Goal: Task Accomplishment & Management: Use online tool/utility

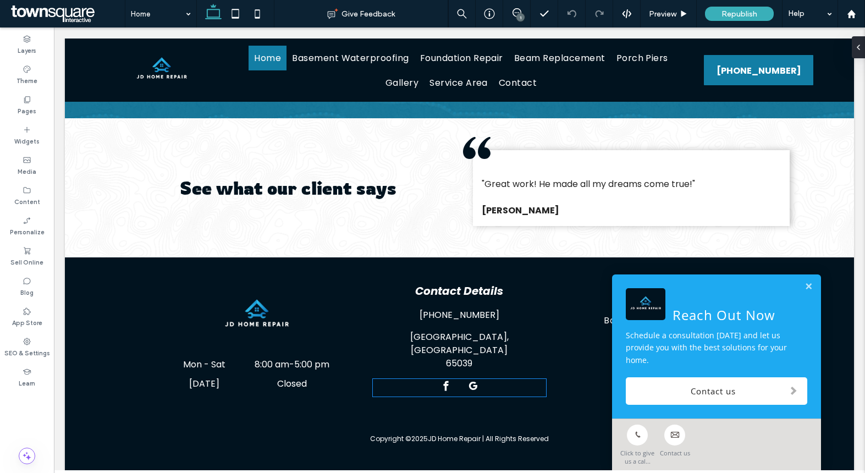
scroll to position [1622, 0]
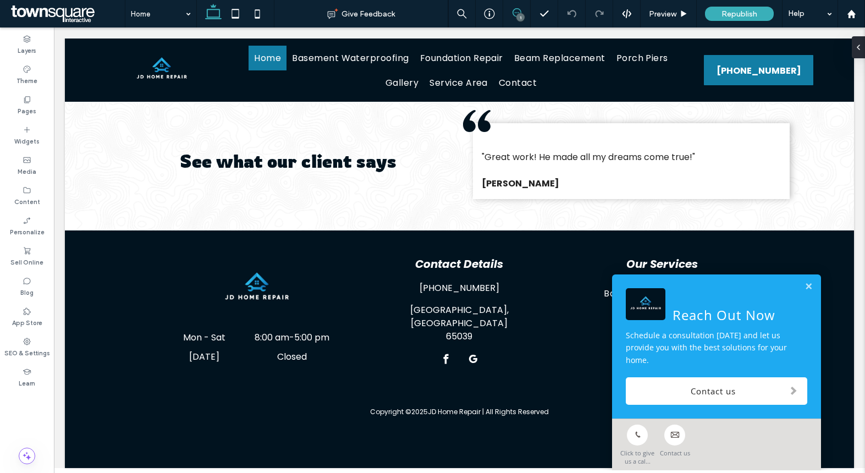
click at [509, 9] on span at bounding box center [516, 12] width 27 height 9
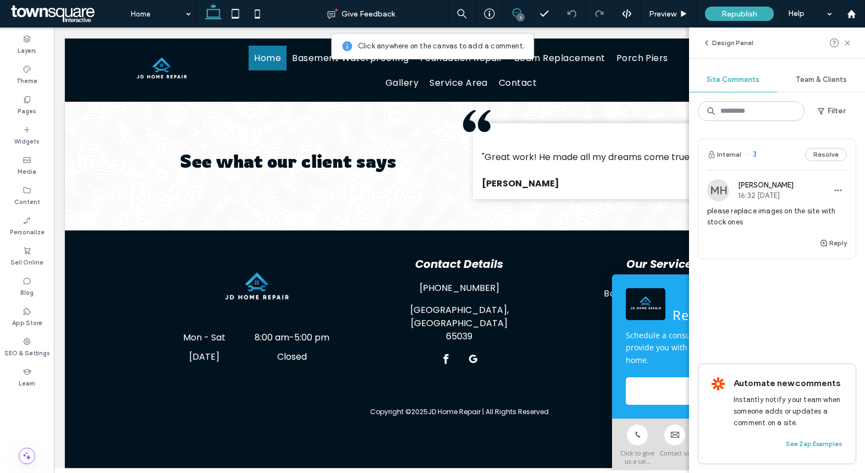
click at [775, 228] on div "please replace images on the site with stock ones" at bounding box center [777, 221] width 140 height 31
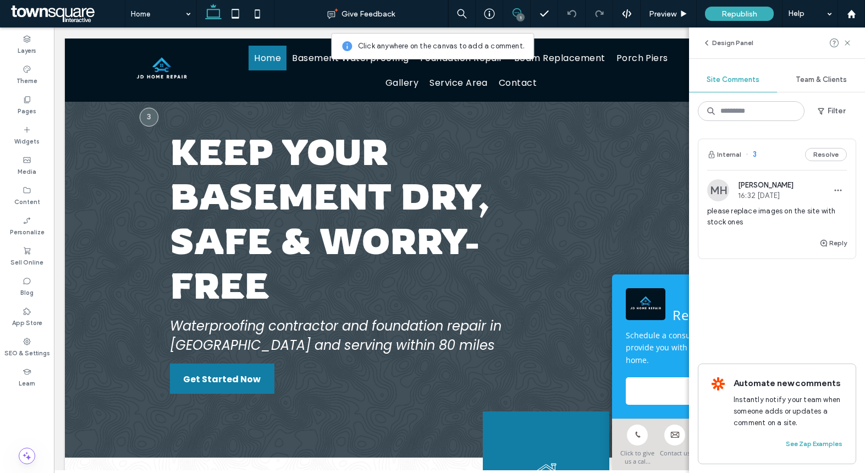
scroll to position [38, 0]
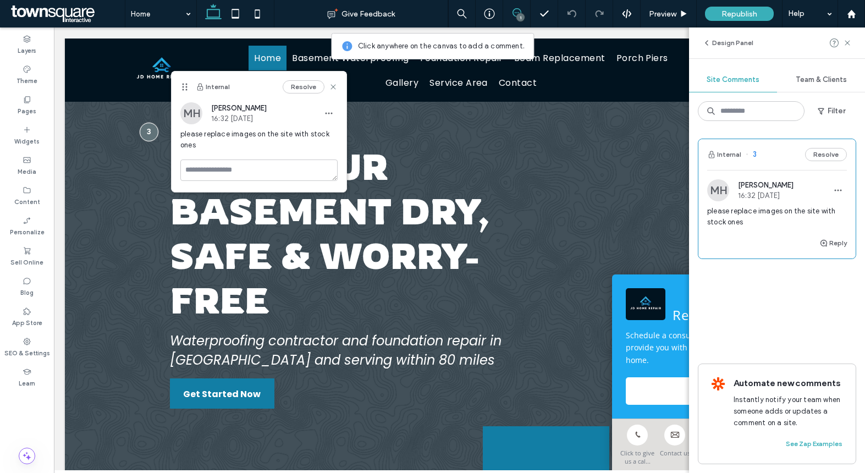
click at [756, 154] on span "3" at bounding box center [750, 154] width 11 height 11
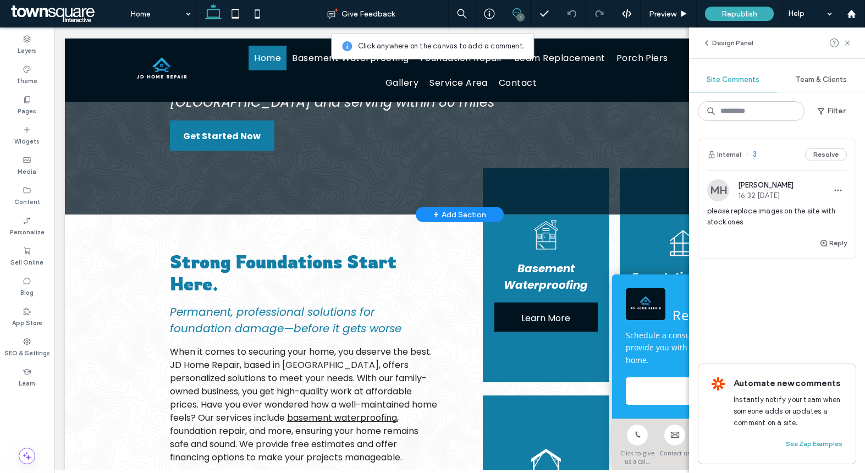
scroll to position [511, 0]
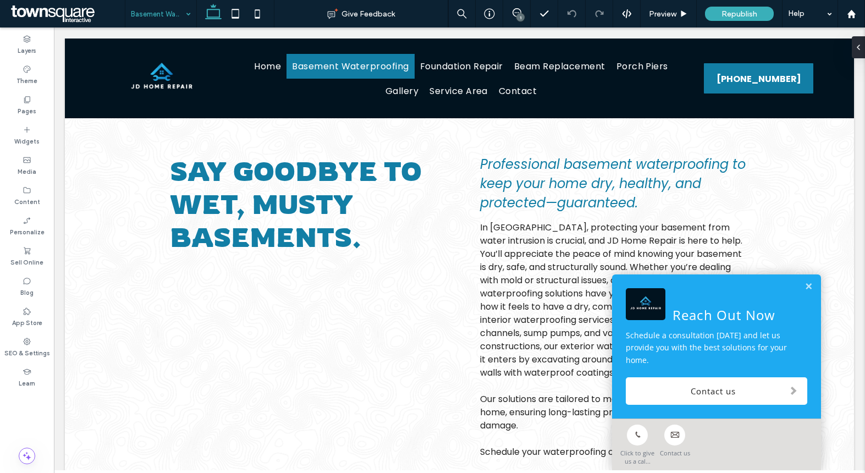
click at [176, 15] on input at bounding box center [158, 13] width 54 height 27
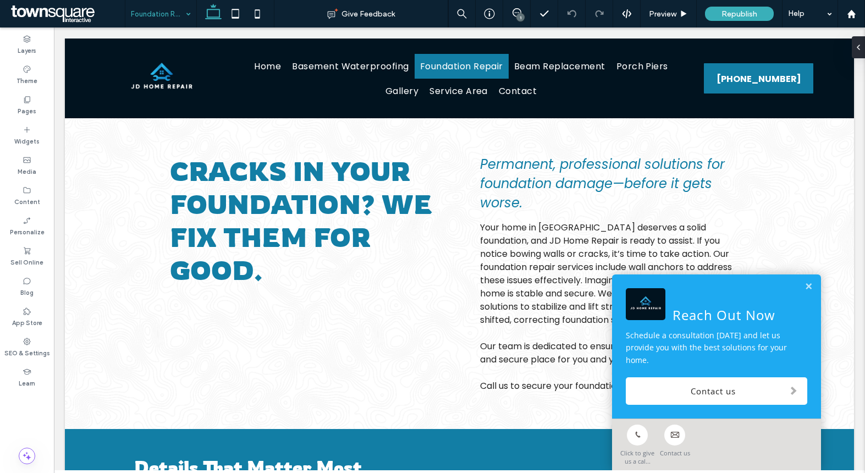
click at [164, 15] on input at bounding box center [158, 13] width 54 height 27
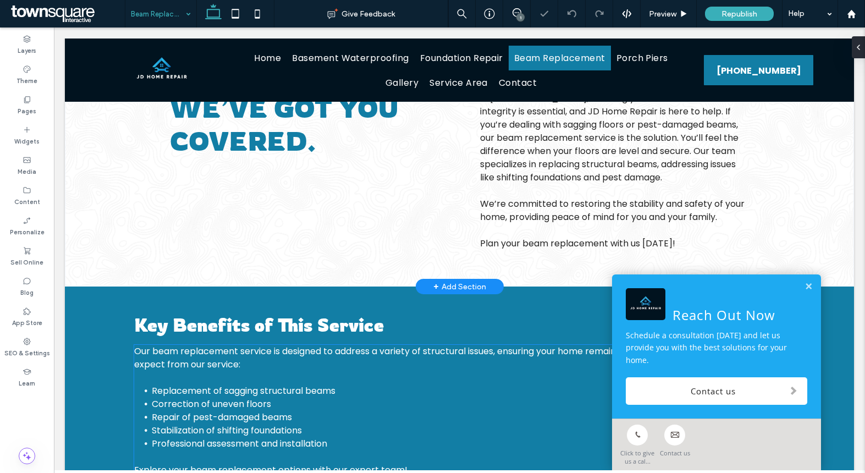
scroll to position [445, 0]
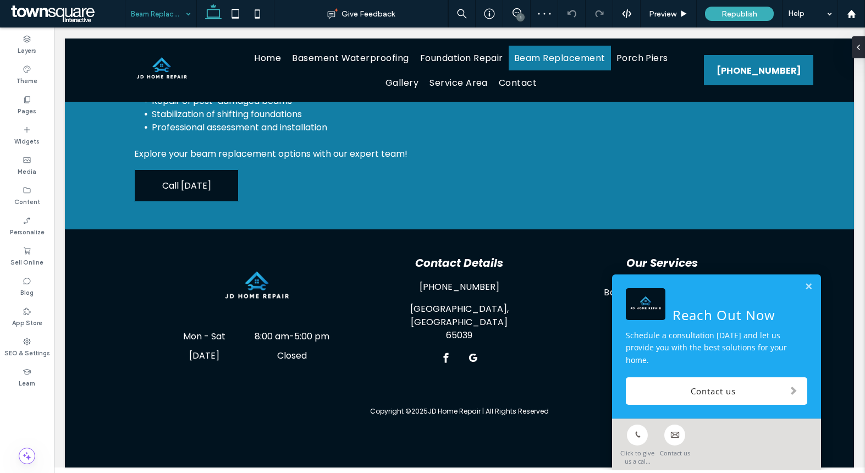
click at [179, 13] on input at bounding box center [158, 13] width 54 height 27
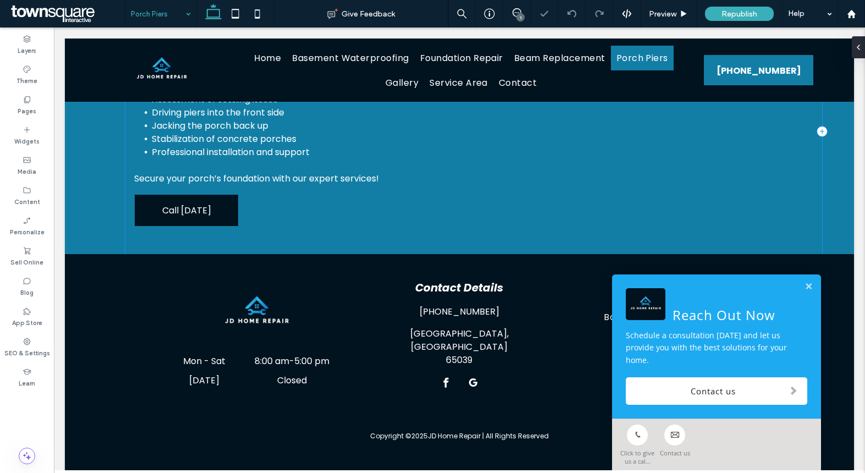
scroll to position [415, 0]
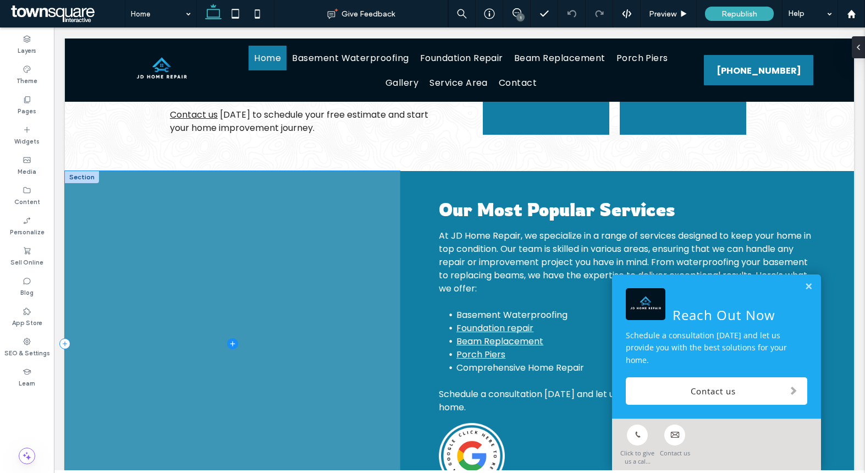
click at [294, 304] on span at bounding box center [232, 343] width 335 height 345
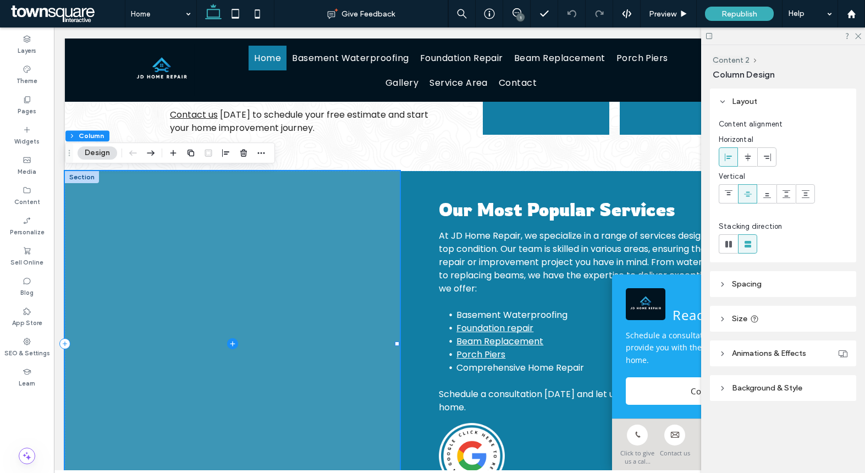
click at [231, 340] on icon at bounding box center [232, 343] width 11 height 11
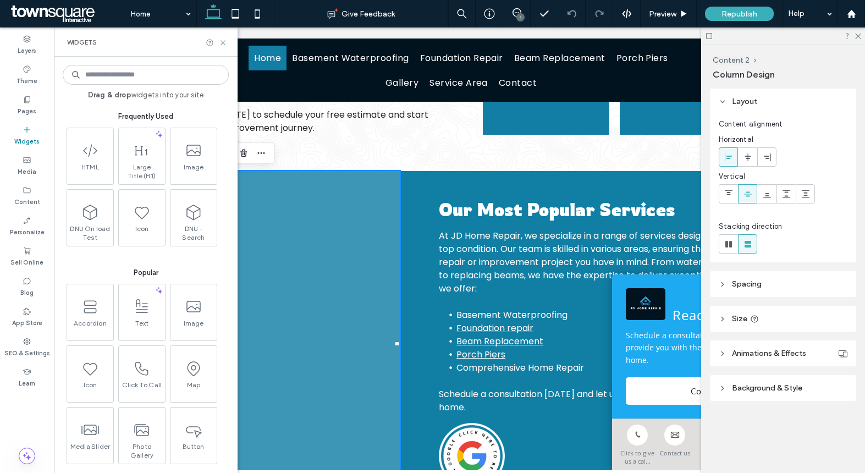
click at [292, 254] on span at bounding box center [232, 343] width 335 height 345
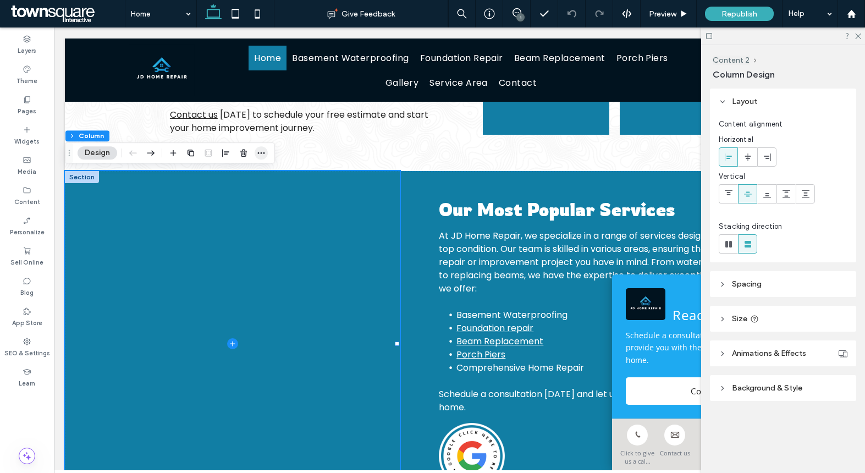
click at [259, 148] on icon "button" at bounding box center [261, 152] width 9 height 9
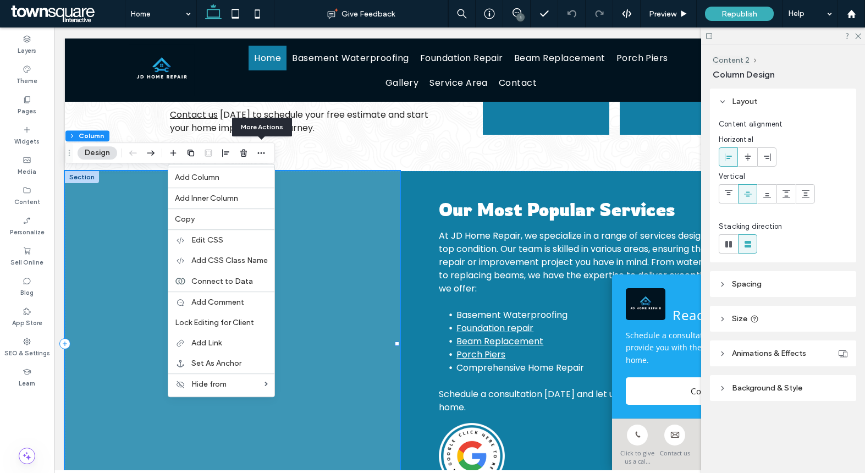
click at [336, 245] on span at bounding box center [232, 343] width 335 height 345
click at [336, 276] on span at bounding box center [232, 343] width 335 height 345
click at [133, 367] on span at bounding box center [232, 343] width 335 height 345
click at [351, 251] on span at bounding box center [232, 343] width 335 height 345
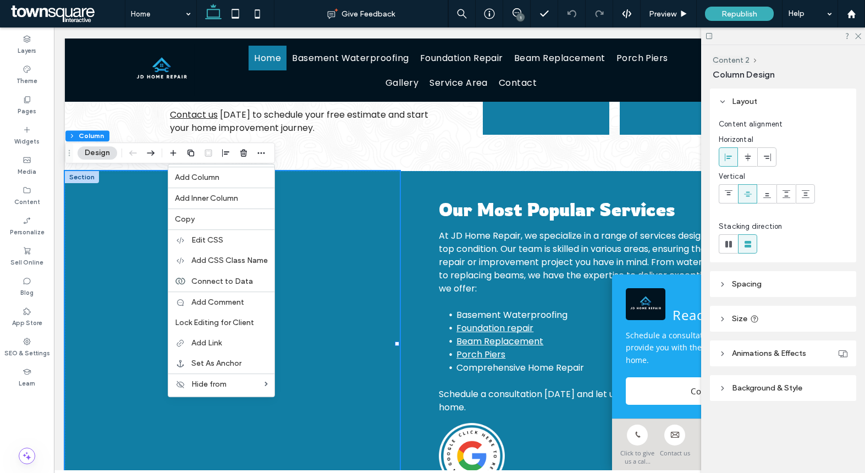
click at [769, 348] on span "Animations & Effects" at bounding box center [769, 352] width 74 height 9
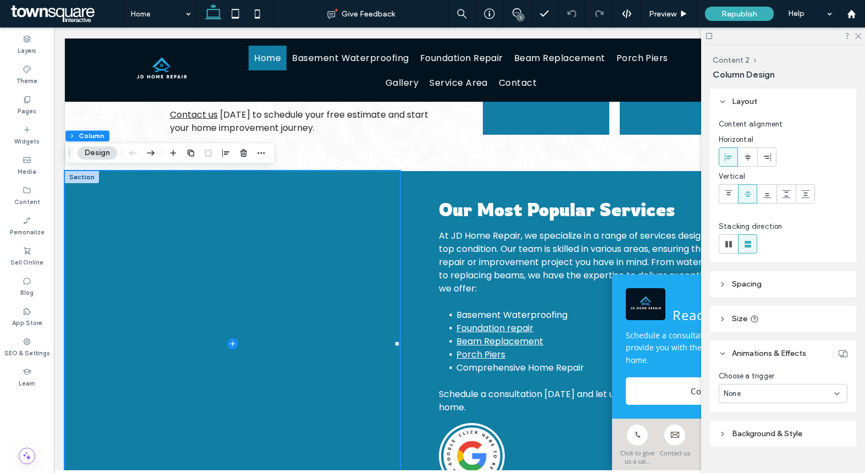
click at [754, 434] on span "Background & Style" at bounding box center [767, 433] width 70 height 9
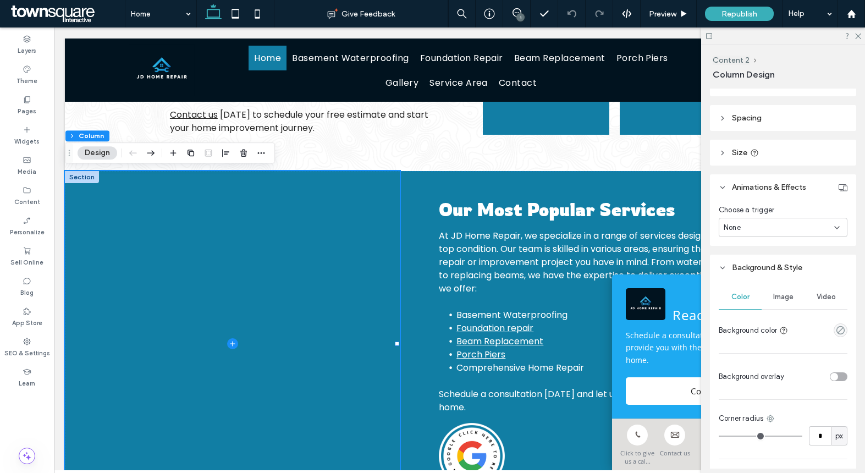
scroll to position [246, 0]
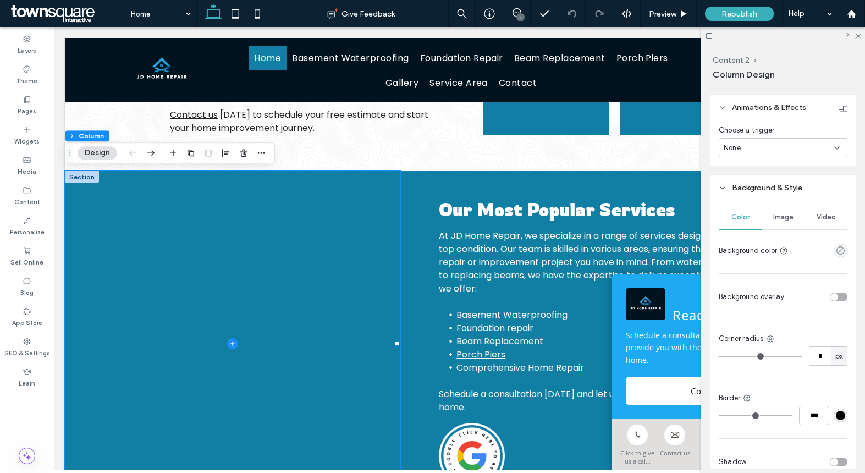
click at [771, 223] on div "Image" at bounding box center [782, 217] width 43 height 24
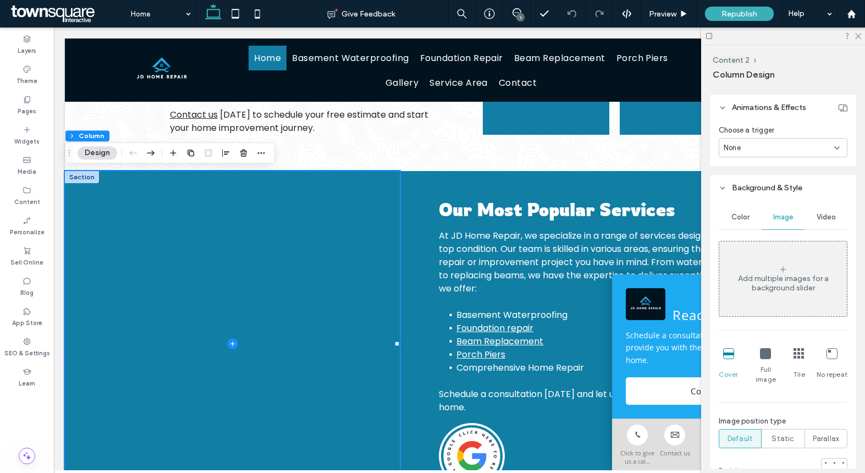
click at [775, 278] on div "Add multiple images for a background slider" at bounding box center [783, 283] width 128 height 19
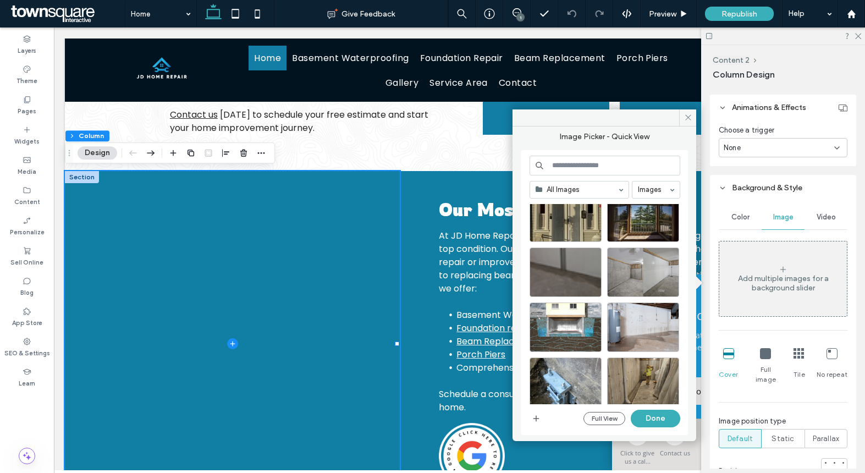
scroll to position [0, 0]
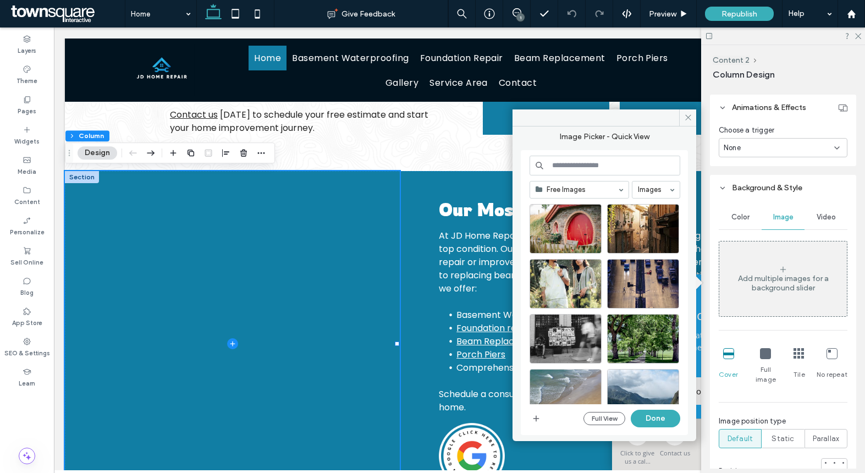
click at [586, 169] on input at bounding box center [604, 166] width 151 height 20
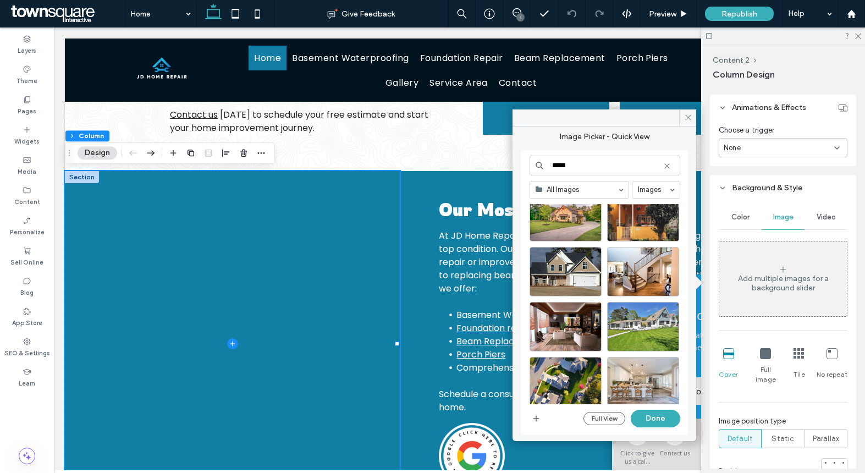
scroll to position [310, 0]
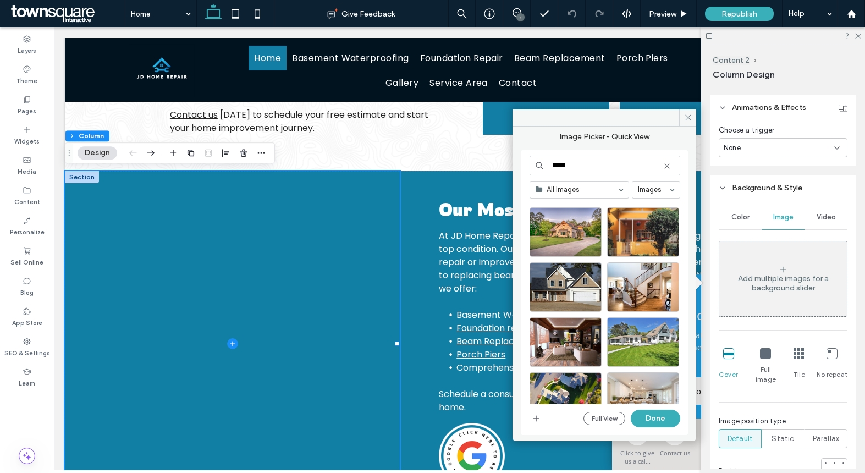
click at [557, 160] on input "*****" at bounding box center [604, 166] width 151 height 20
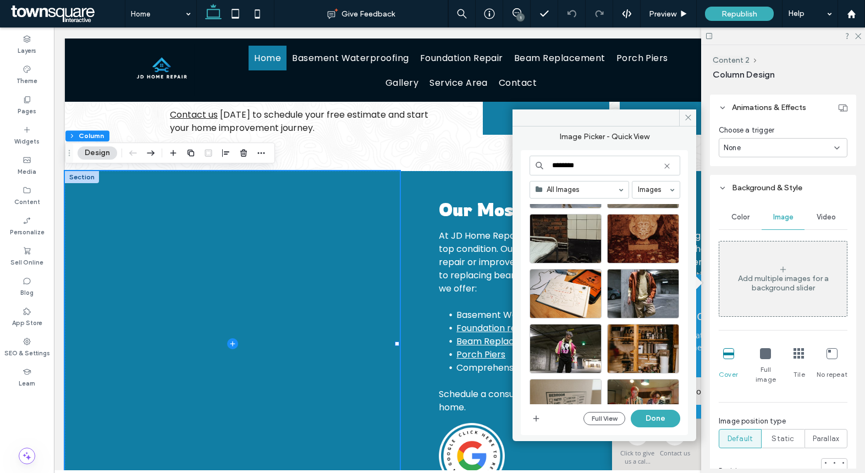
scroll to position [832, 0]
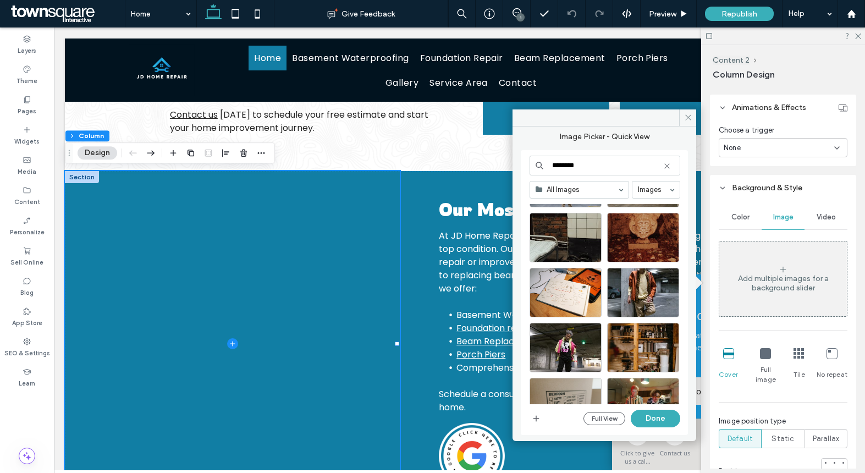
click at [579, 167] on input "********" at bounding box center [604, 166] width 151 height 20
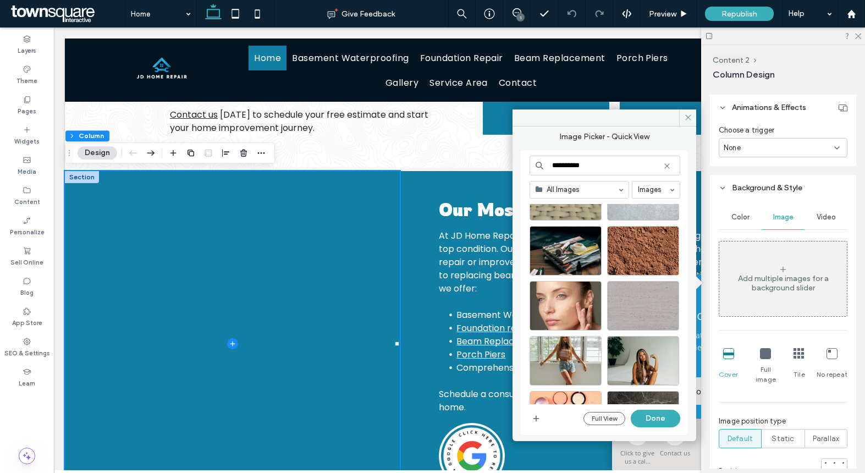
scroll to position [1145, 0]
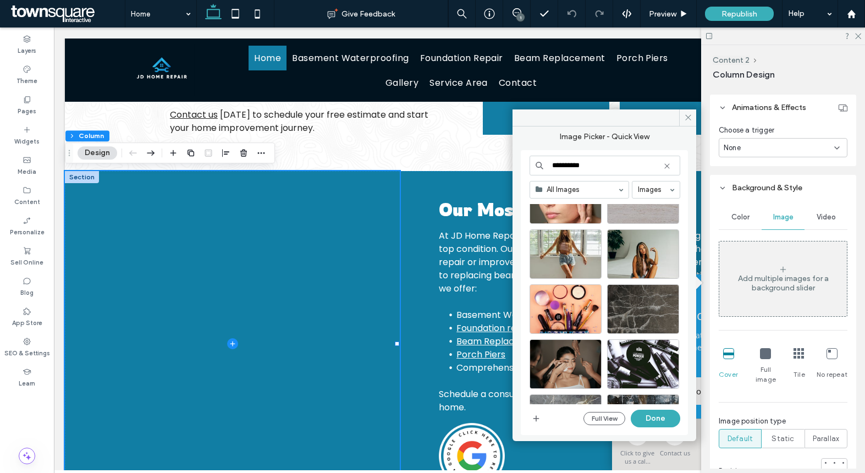
click at [575, 165] on input "**********" at bounding box center [604, 166] width 151 height 20
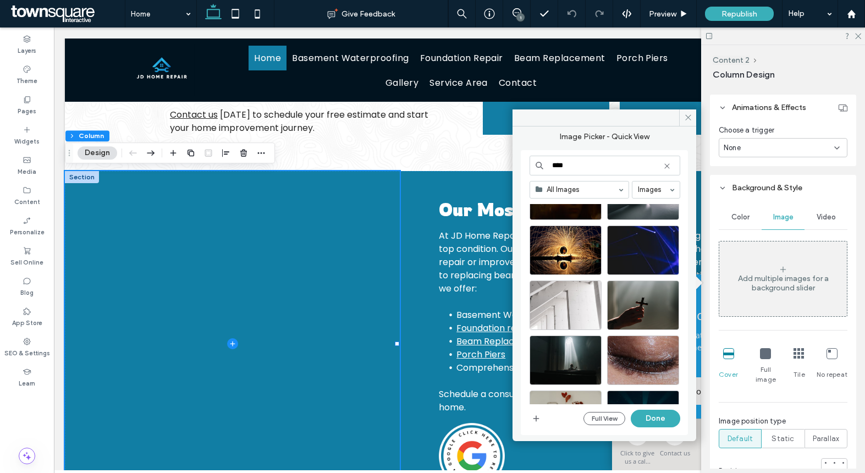
scroll to position [1227, 0]
click at [555, 168] on input "****" at bounding box center [604, 166] width 151 height 20
type input "**********"
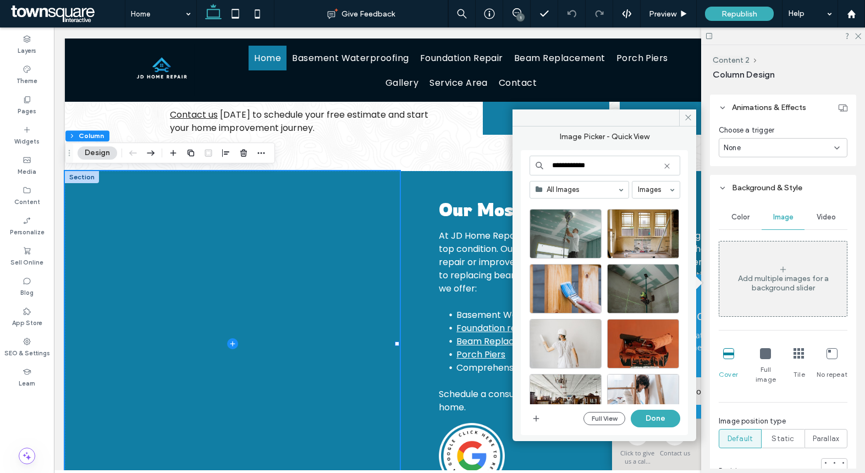
scroll to position [287, 0]
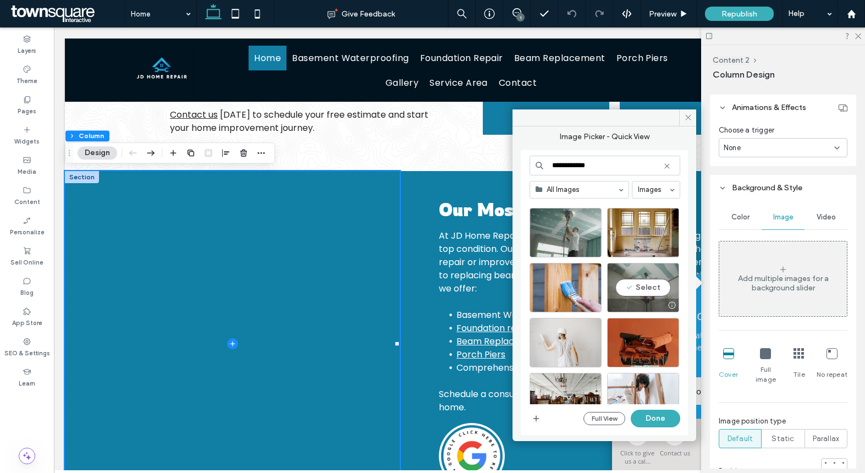
click at [637, 288] on div "Select" at bounding box center [643, 287] width 72 height 49
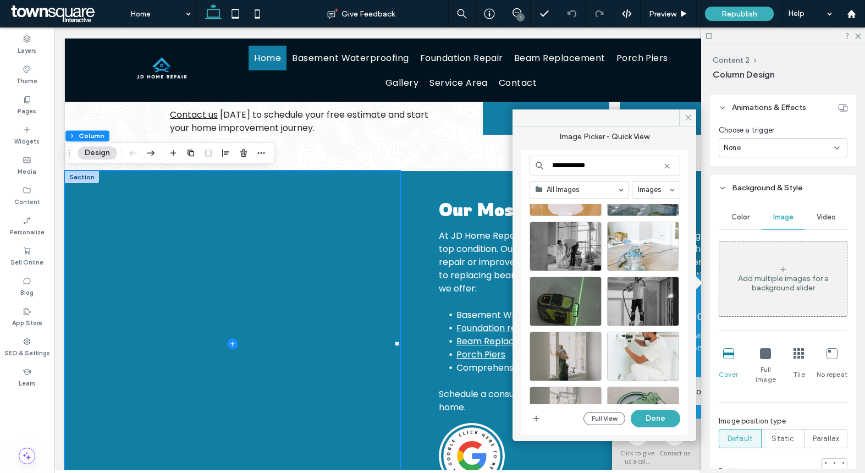
scroll to position [469, 0]
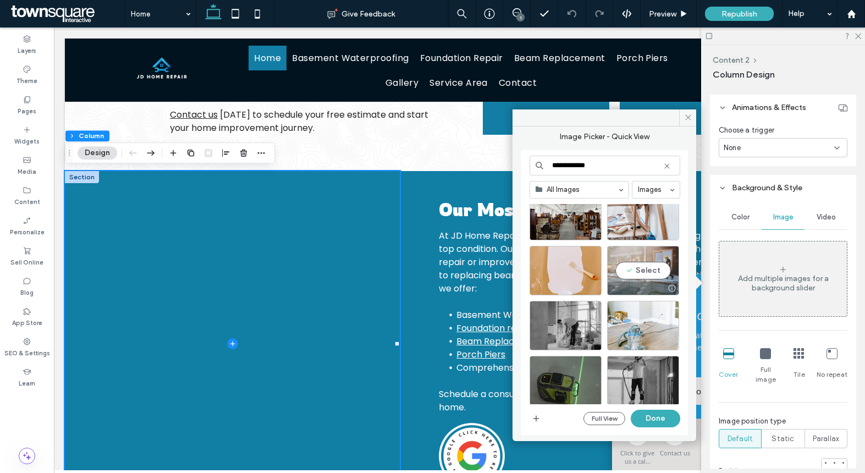
click at [640, 271] on div "Select" at bounding box center [643, 270] width 72 height 49
click at [656, 420] on button "Done" at bounding box center [654, 418] width 49 height 18
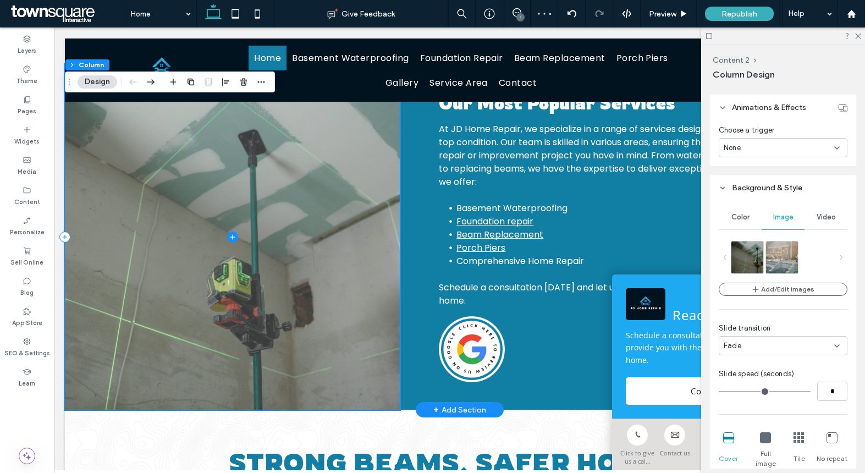
scroll to position [836, 0]
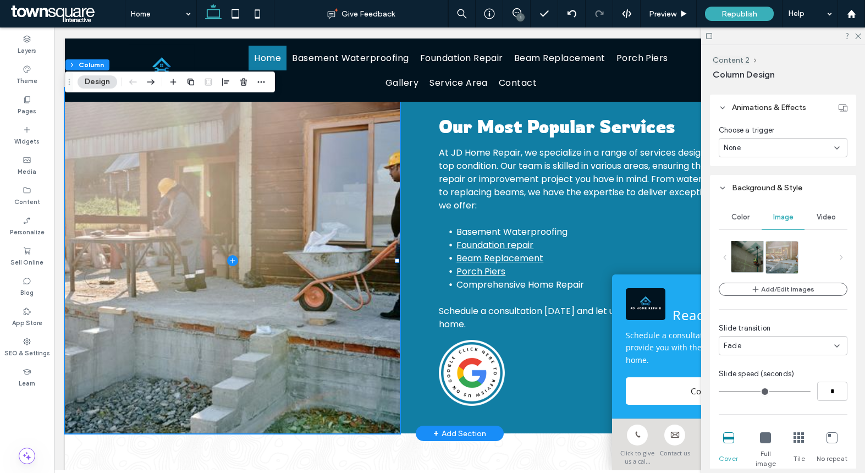
click at [748, 259] on img at bounding box center [755, 256] width 48 height 32
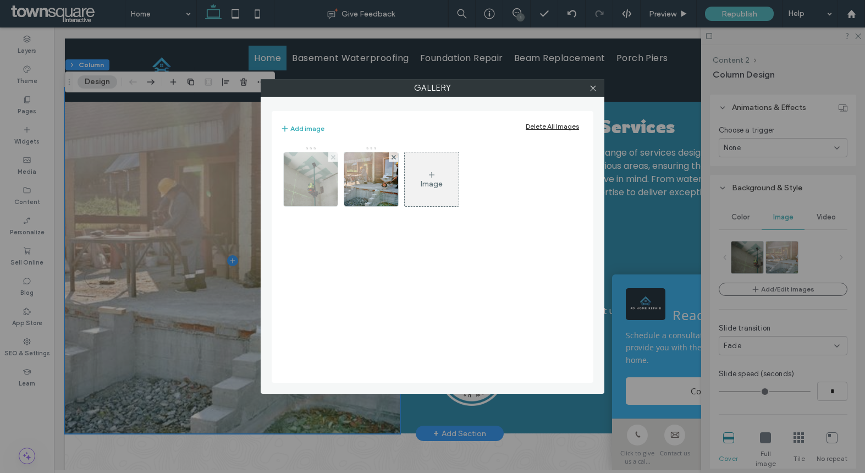
click at [333, 156] on use at bounding box center [332, 156] width 4 height 4
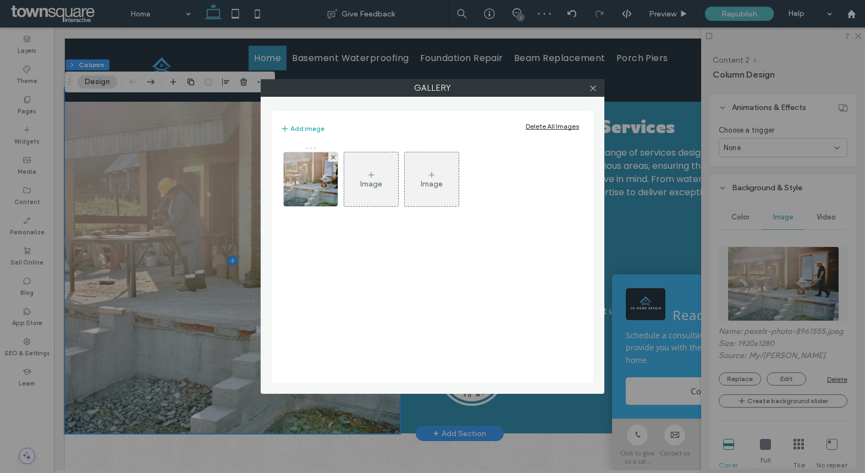
click at [358, 193] on div "Image" at bounding box center [371, 179] width 54 height 52
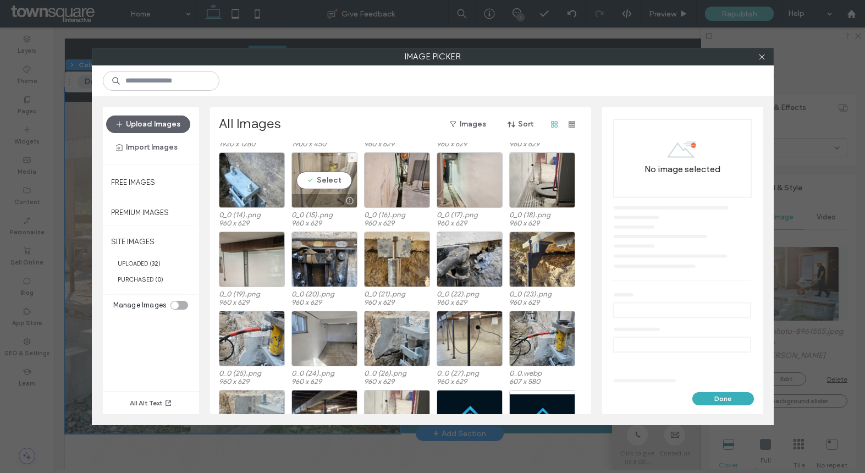
scroll to position [237, 0]
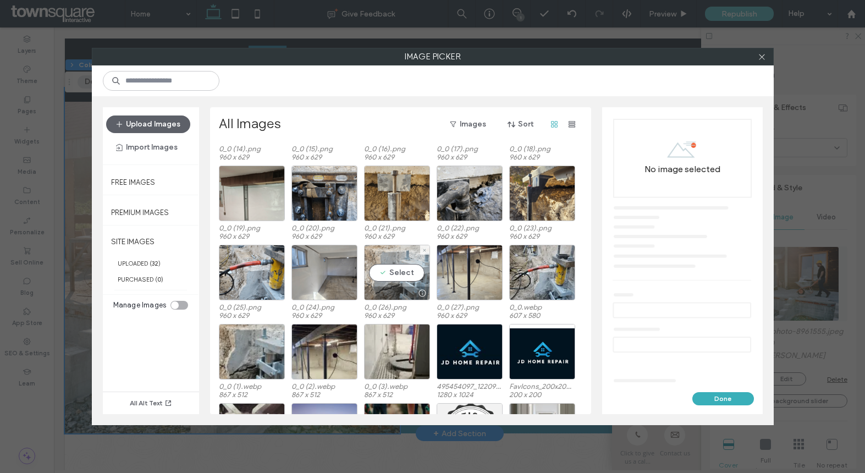
click at [398, 279] on div "Select" at bounding box center [397, 273] width 66 height 56
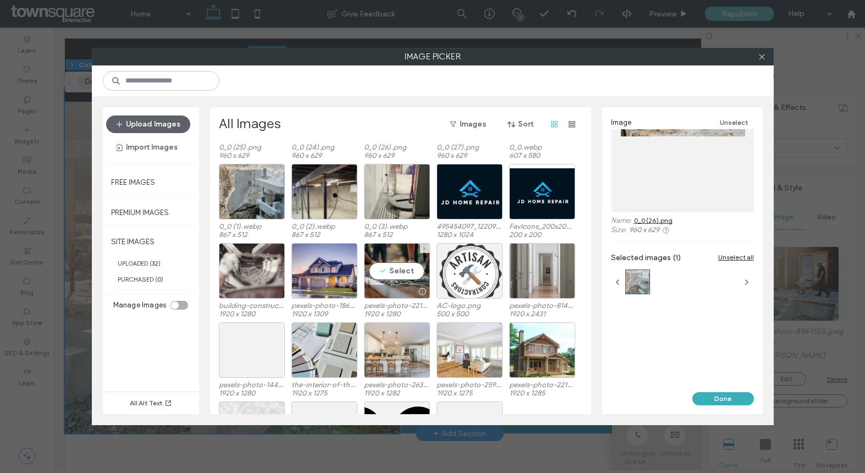
scroll to position [396, 0]
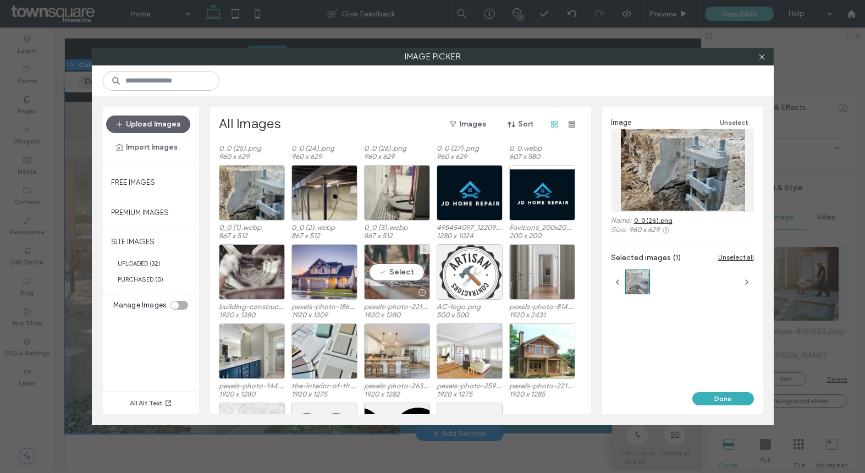
click at [400, 273] on div "Select" at bounding box center [397, 272] width 66 height 56
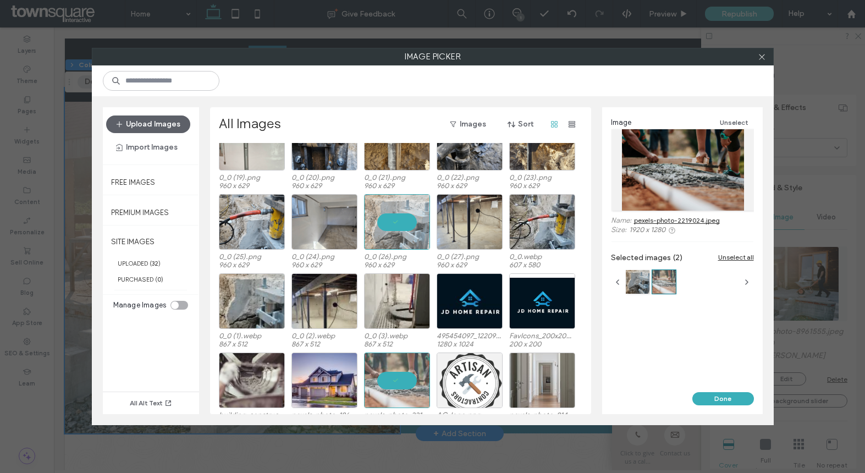
scroll to position [247, 0]
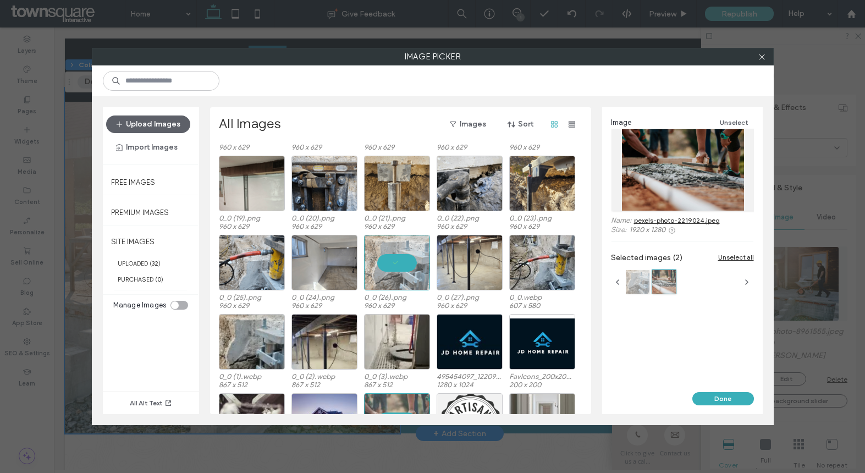
click at [645, 281] on div at bounding box center [637, 282] width 24 height 24
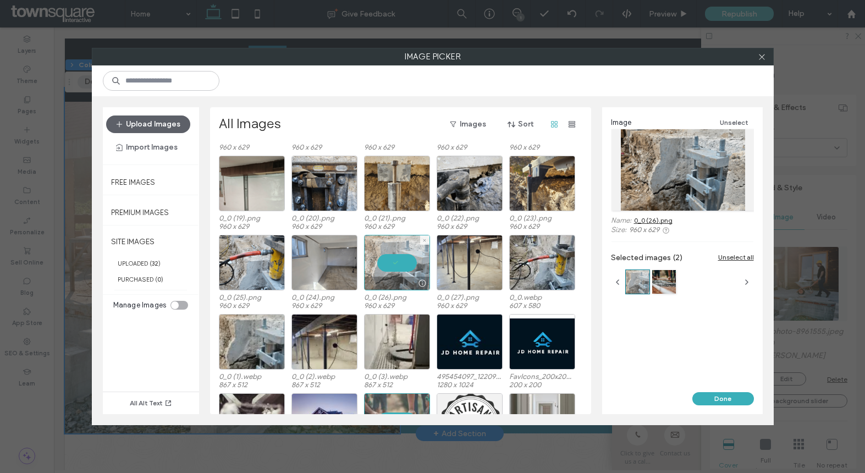
click at [380, 261] on div at bounding box center [397, 263] width 66 height 56
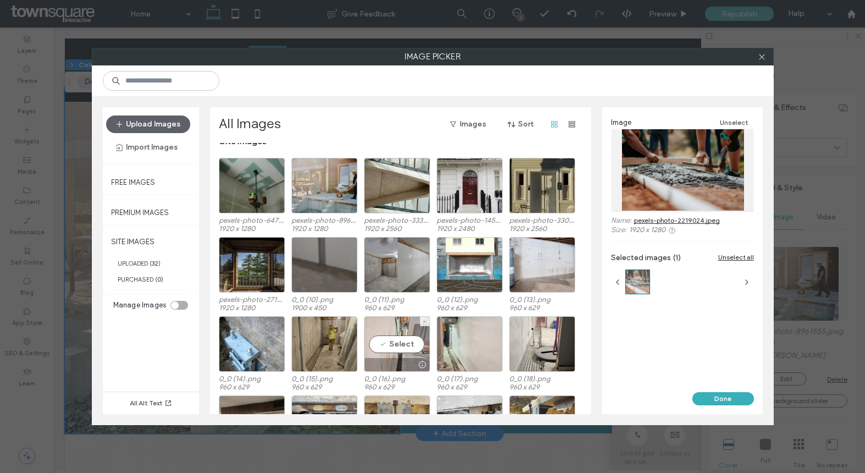
scroll to position [0, 0]
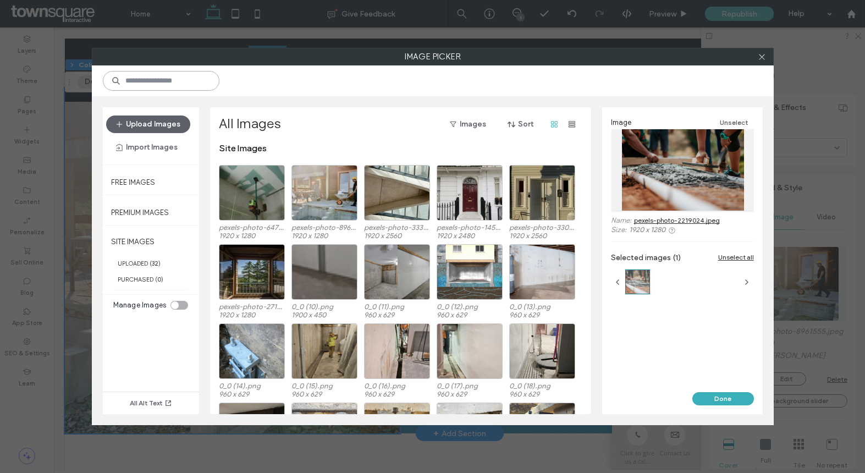
click at [161, 76] on input at bounding box center [161, 81] width 117 height 20
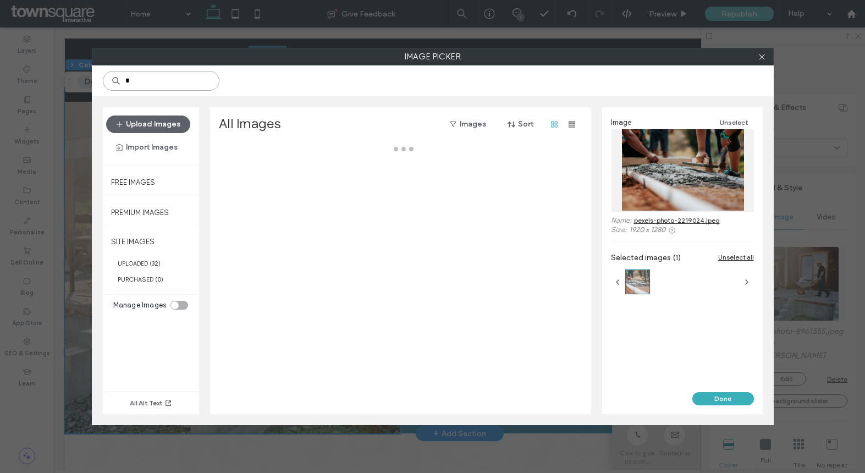
type input "*"
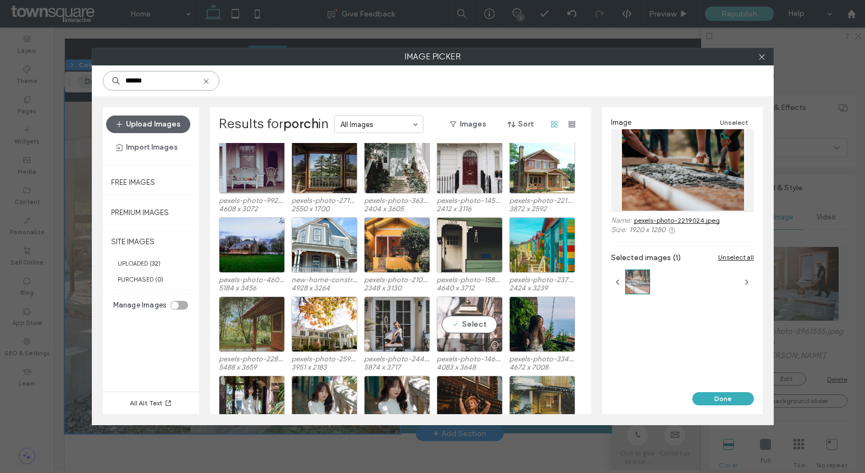
scroll to position [31, 0]
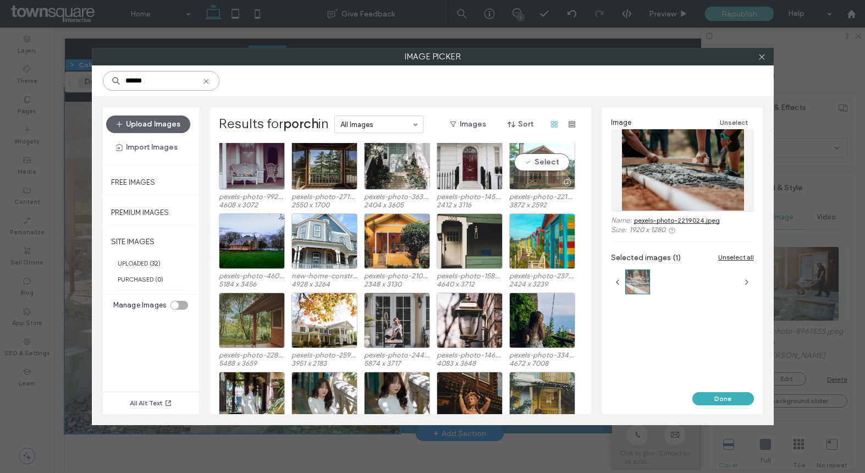
type input "*****"
click at [542, 168] on div "Select" at bounding box center [542, 162] width 66 height 56
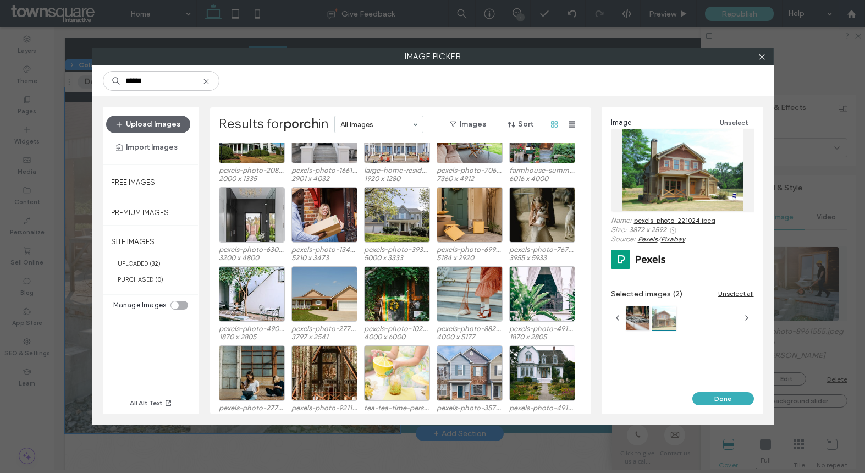
scroll to position [614, 0]
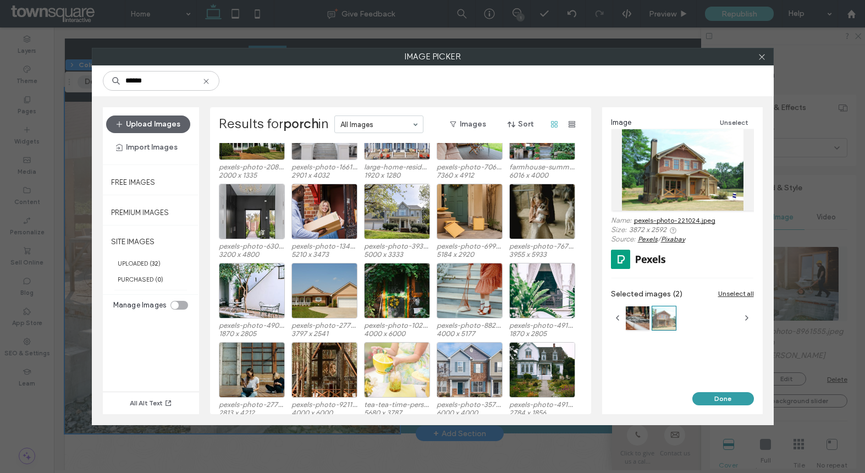
click at [732, 396] on button "Done" at bounding box center [723, 398] width 62 height 13
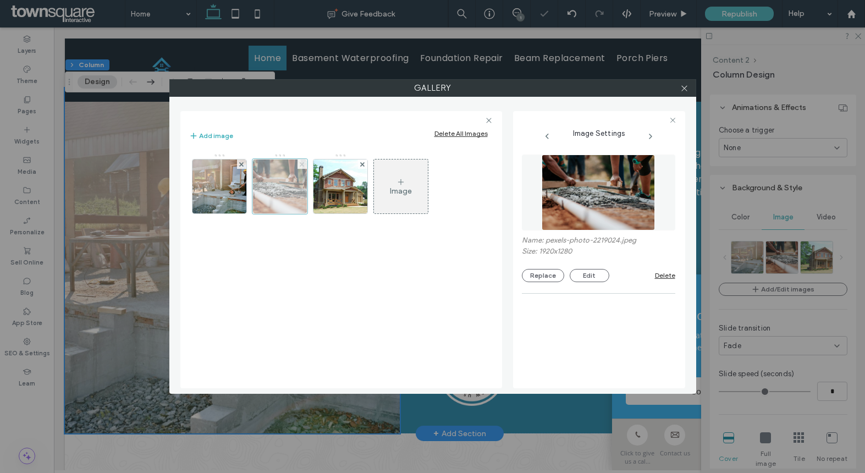
click at [302, 165] on use at bounding box center [302, 164] width 4 height 4
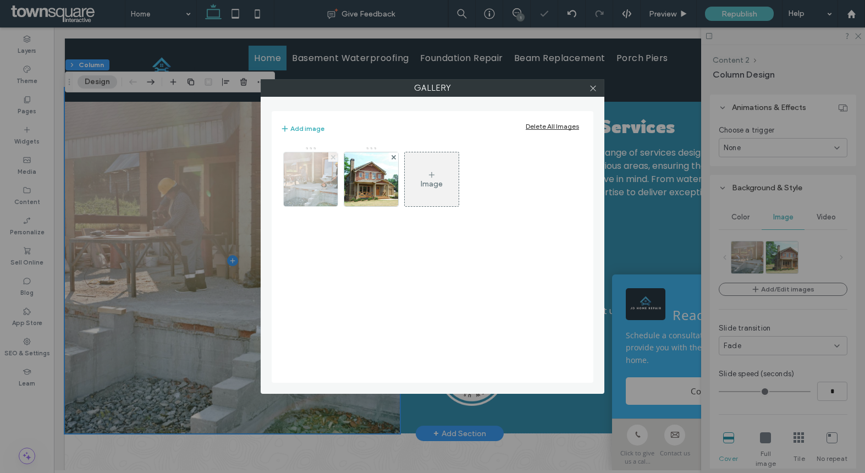
click at [331, 152] on span at bounding box center [333, 156] width 4 height 9
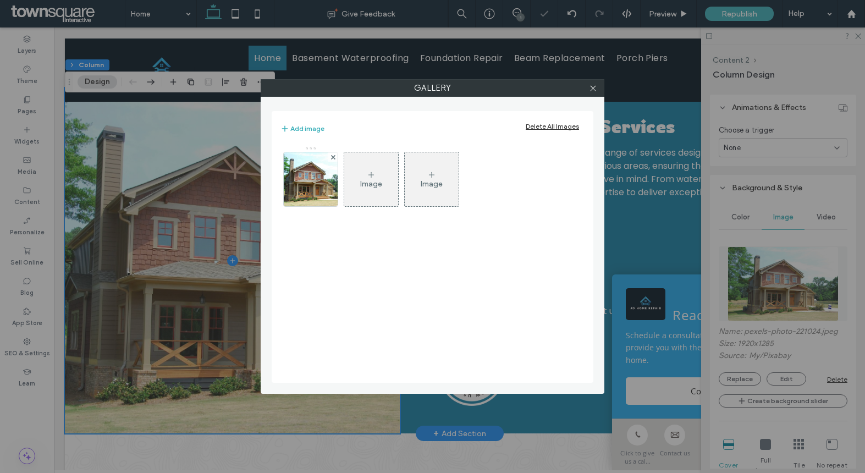
click at [533, 225] on div "Image Image" at bounding box center [432, 259] width 304 height 236
click at [594, 88] on icon at bounding box center [593, 88] width 8 height 8
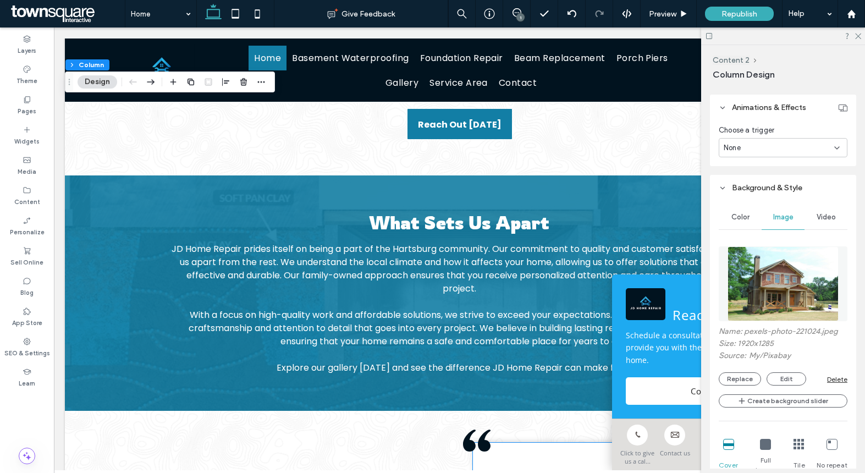
scroll to position [1285, 0]
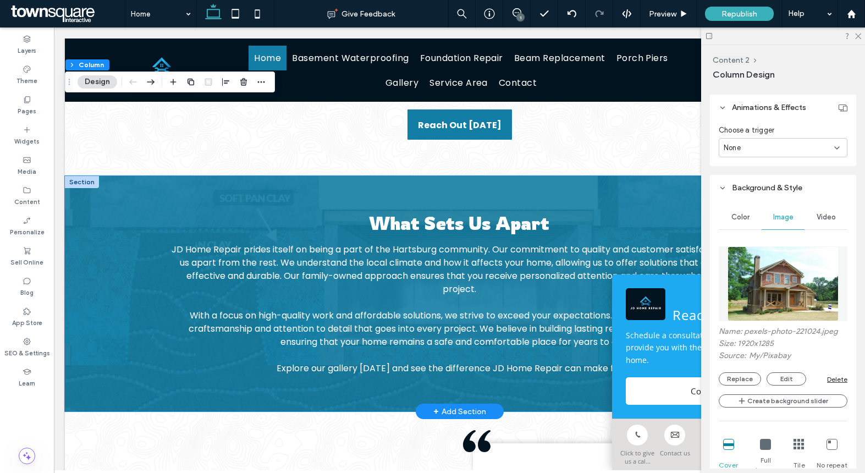
click at [481, 387] on div "What Sets Us Apart JD Home Repair prides itself on being a part of the Hartsbur…" at bounding box center [460, 293] width 660 height 235
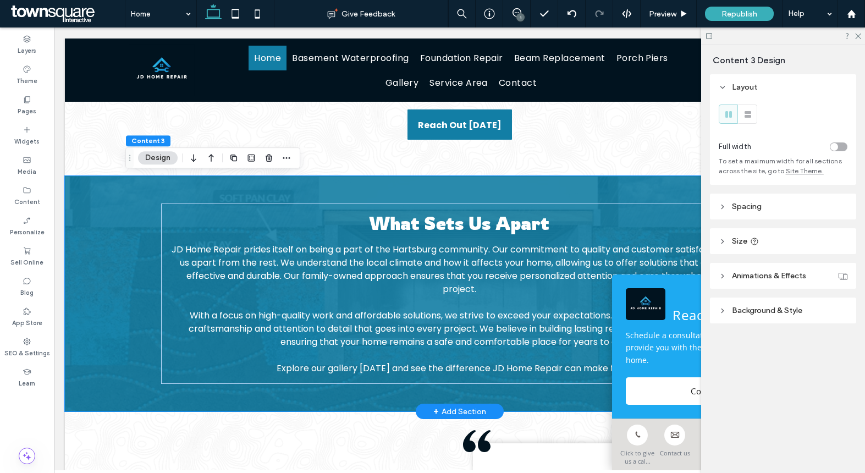
click at [130, 319] on div "What Sets Us Apart JD Home Repair prides itself on being a part of the Hartsbur…" at bounding box center [460, 293] width 660 height 235
click at [768, 314] on span "Background & Style" at bounding box center [767, 310] width 70 height 9
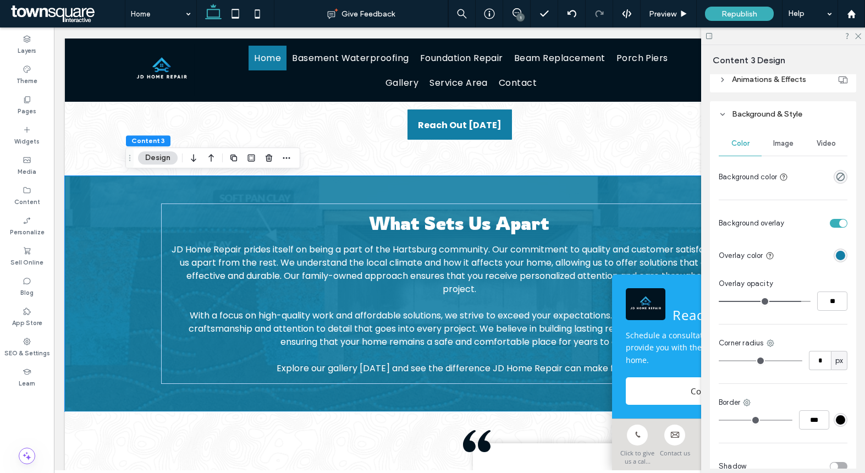
scroll to position [98, 0]
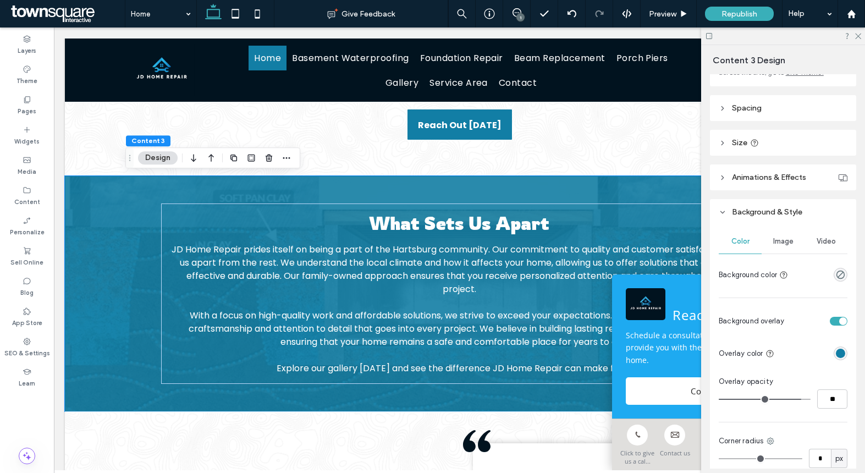
click at [774, 238] on span "Image" at bounding box center [783, 241] width 20 height 9
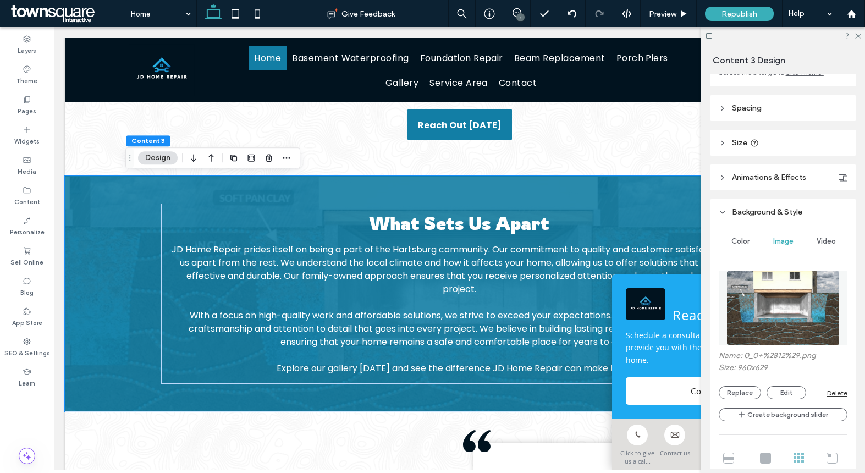
click at [806, 324] on img at bounding box center [783, 307] width 114 height 75
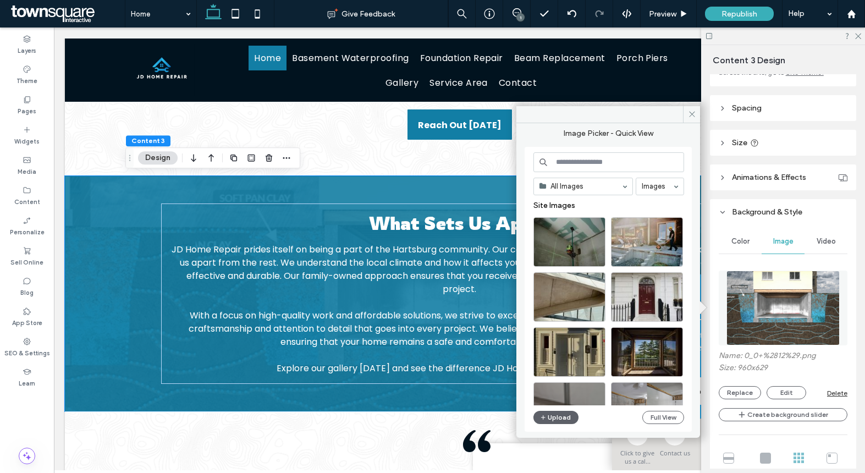
click at [571, 162] on input at bounding box center [608, 162] width 151 height 20
type input "********"
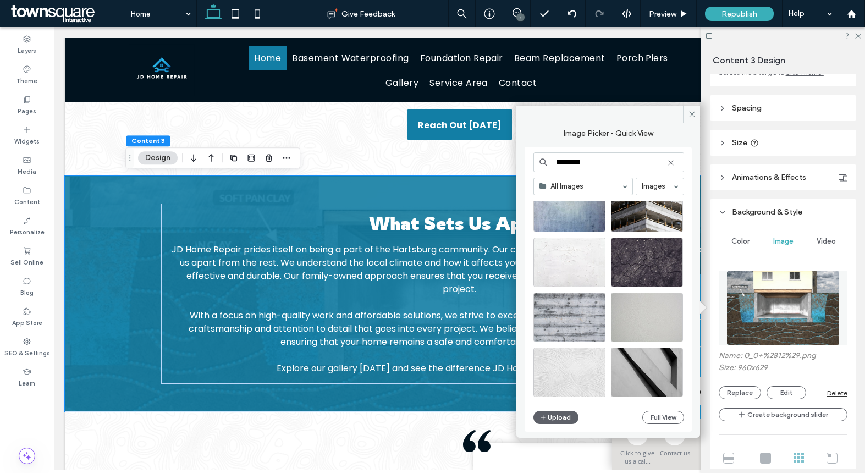
scroll to position [0, 0]
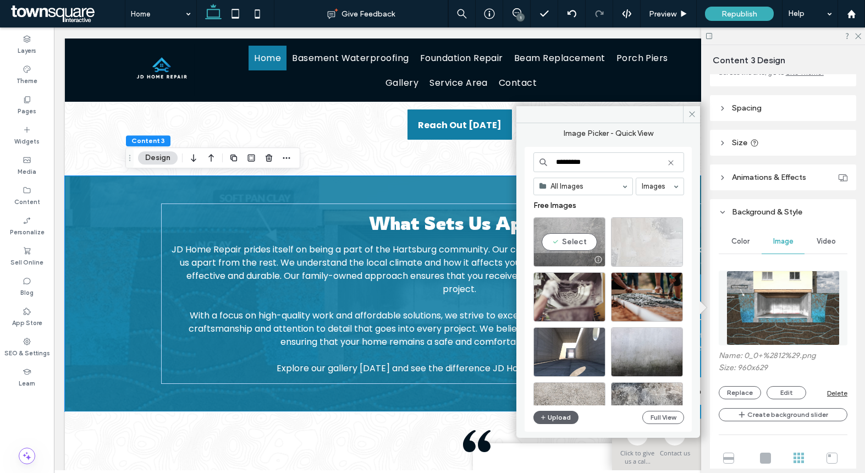
click at [572, 239] on div "Select" at bounding box center [569, 241] width 72 height 49
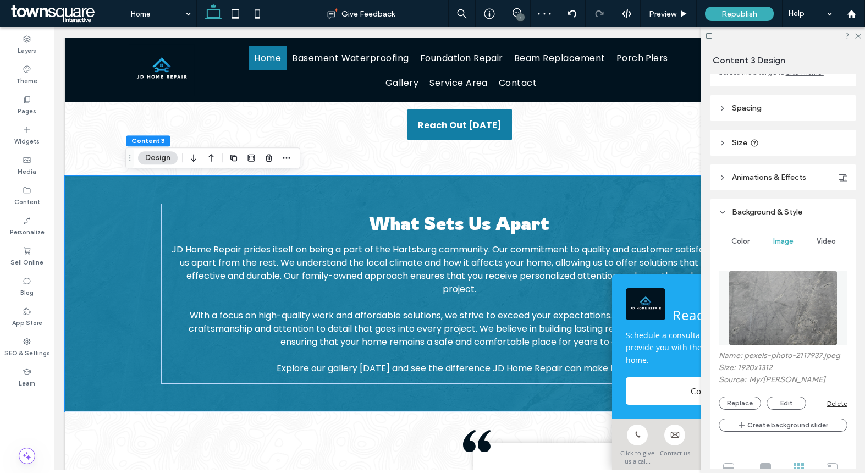
click at [740, 237] on span "Color" at bounding box center [740, 241] width 18 height 9
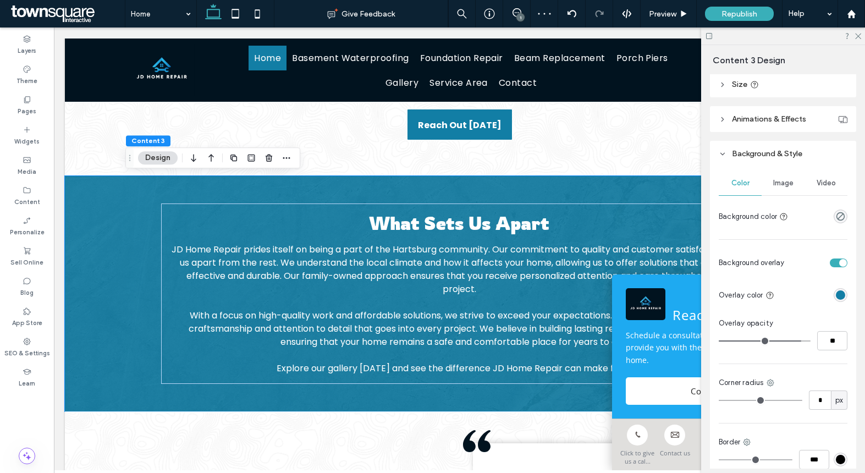
scroll to position [165, 0]
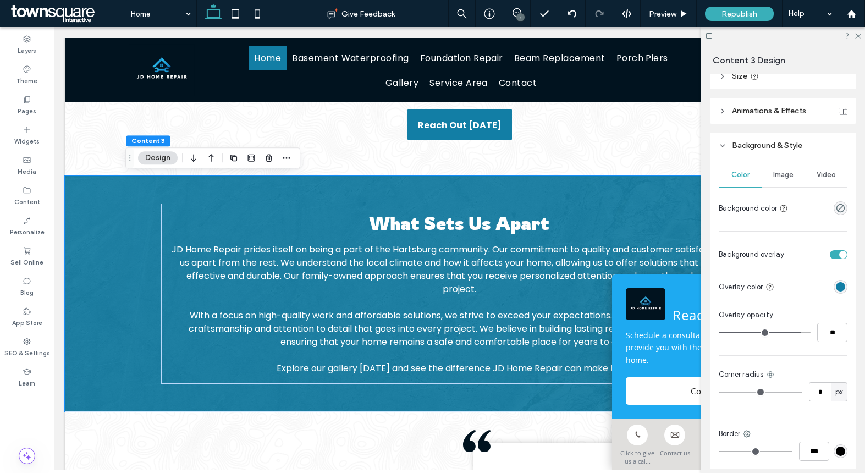
type input "**"
click at [777, 332] on input "range" at bounding box center [764, 332] width 92 height 1
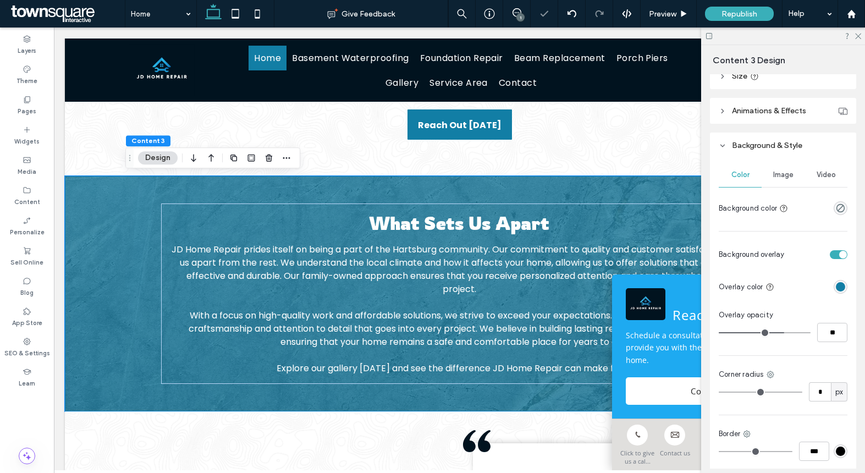
type input "**"
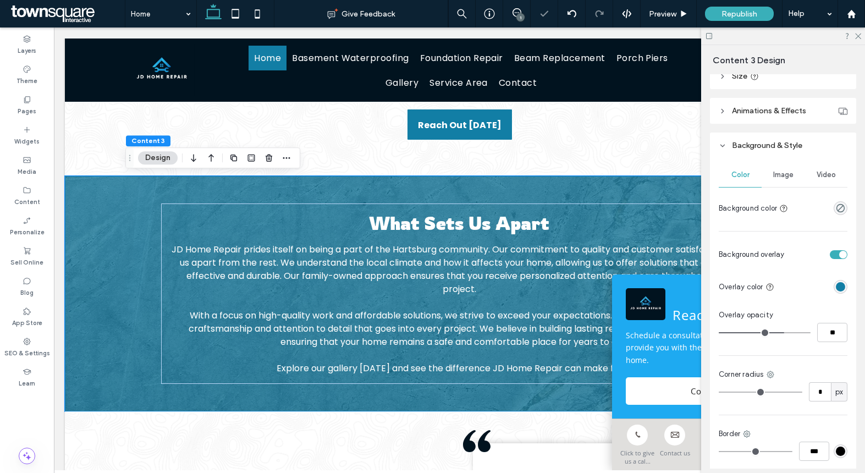
type input "**"
click at [780, 332] on input "range" at bounding box center [764, 332] width 92 height 1
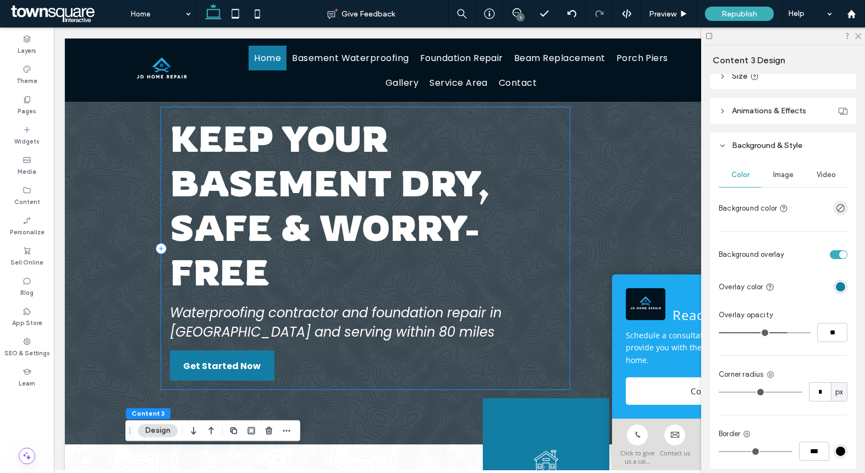
scroll to position [0, 0]
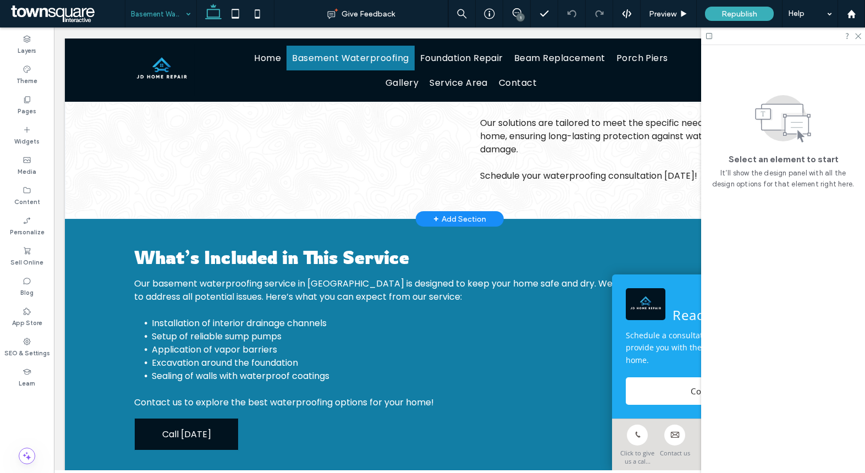
scroll to position [258, 0]
